Goal: Task Accomplishment & Management: Use online tool/utility

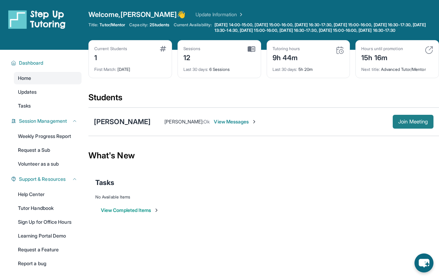
click at [422, 124] on span "Join Meeting" at bounding box center [414, 122] width 30 height 4
click at [396, 129] on button "Join Meeting" at bounding box center [413, 122] width 41 height 14
click at [415, 129] on button "Join Meeting" at bounding box center [413, 122] width 41 height 14
click at [418, 124] on span "Join Meeting" at bounding box center [414, 122] width 30 height 4
click at [408, 129] on button "Join Meeting" at bounding box center [413, 122] width 41 height 14
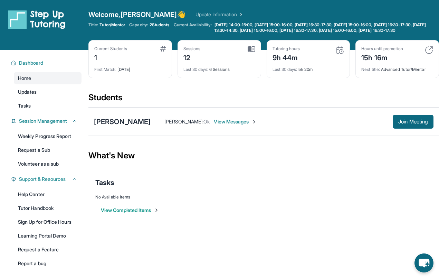
click at [203, 99] on div "Students" at bounding box center [264, 99] width 351 height 15
click at [412, 124] on span "Join Meeting" at bounding box center [414, 122] width 30 height 4
click at [411, 124] on span "Join Meeting" at bounding box center [414, 122] width 30 height 4
click at [411, 129] on button "Join Meeting" at bounding box center [413, 122] width 41 height 14
click at [408, 129] on button "Join Meeting" at bounding box center [413, 122] width 41 height 14
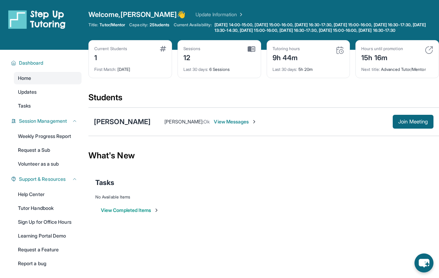
click at [405, 120] on div "[PERSON_NAME] [PERSON_NAME] : Ok View Messages Join Meeting" at bounding box center [264, 122] width 351 height 28
click at [404, 124] on span "Join Meeting" at bounding box center [414, 122] width 30 height 4
